Goal: Navigation & Orientation: Find specific page/section

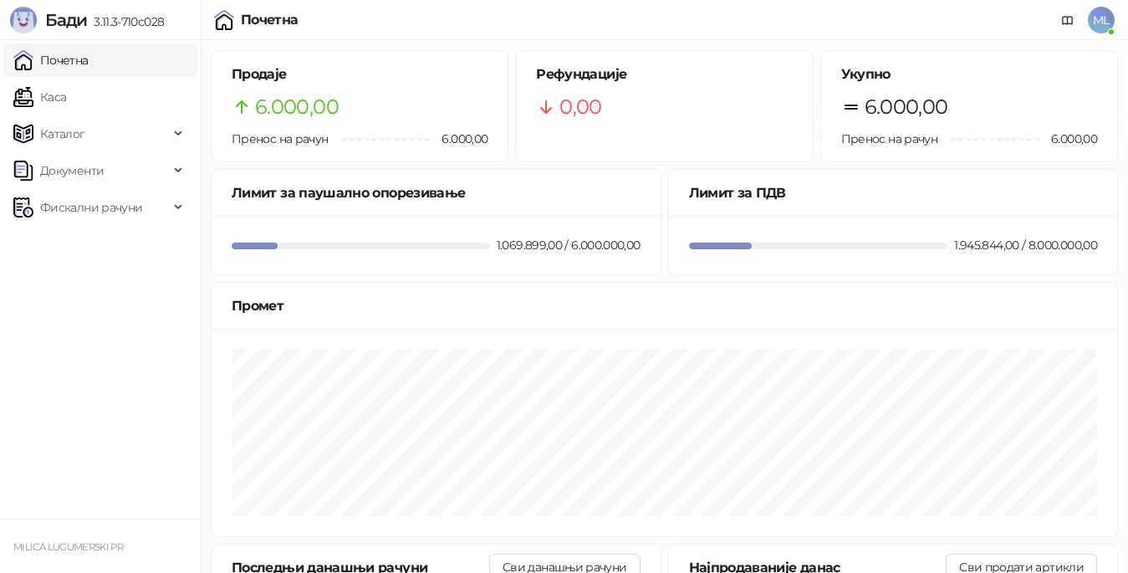
click at [89, 60] on link "Почетна" at bounding box center [50, 59] width 75 height 33
click at [114, 209] on span "Фискални рачуни" at bounding box center [91, 207] width 102 height 33
click at [118, 243] on link "Издати рачуни" at bounding box center [76, 244] width 112 height 33
